Goal: Task Accomplishment & Management: Manage account settings

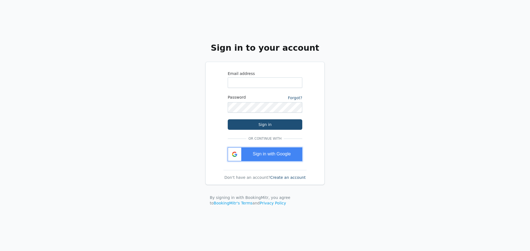
click at [258, 151] on div "Sign in with Google" at bounding box center [265, 155] width 74 height 14
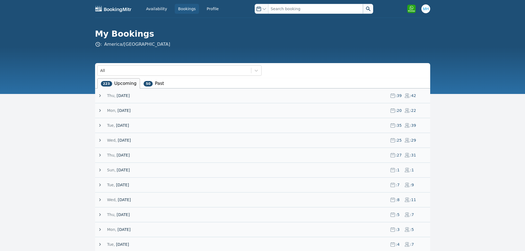
click at [101, 95] on icon at bounding box center [100, 96] width 6 height 6
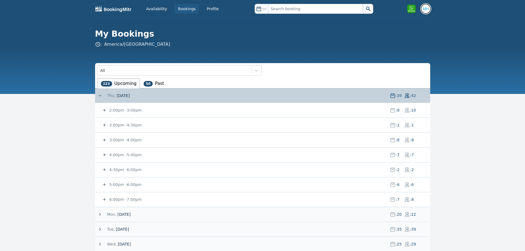
click at [428, 10] on img "button" at bounding box center [426, 8] width 9 height 9
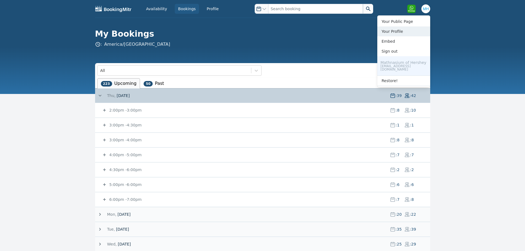
click at [392, 34] on link "Your Profile" at bounding box center [404, 31] width 53 height 10
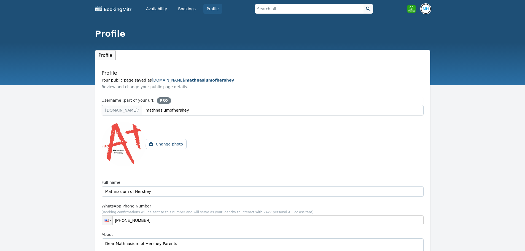
click at [428, 9] on img "button" at bounding box center [426, 8] width 9 height 9
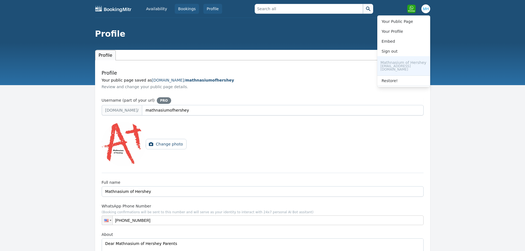
click at [181, 6] on link "Bookings" at bounding box center [187, 9] width 24 height 10
click at [155, 7] on link "Availability" at bounding box center [157, 9] width 28 height 10
click at [425, 10] on img "button" at bounding box center [426, 8] width 9 height 9
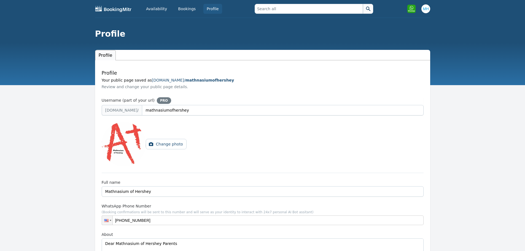
click at [415, 9] on img at bounding box center [411, 8] width 9 height 9
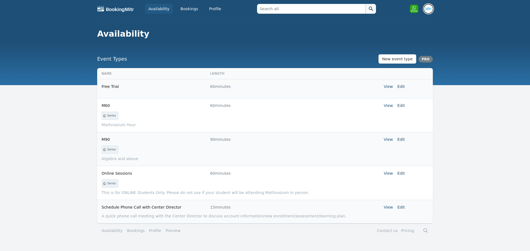
click at [428, 10] on img "button" at bounding box center [428, 8] width 9 height 9
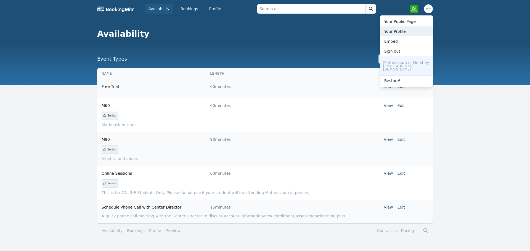
click at [401, 28] on link "Your Profile" at bounding box center [406, 31] width 53 height 10
